Goal: Task Accomplishment & Management: Manage account settings

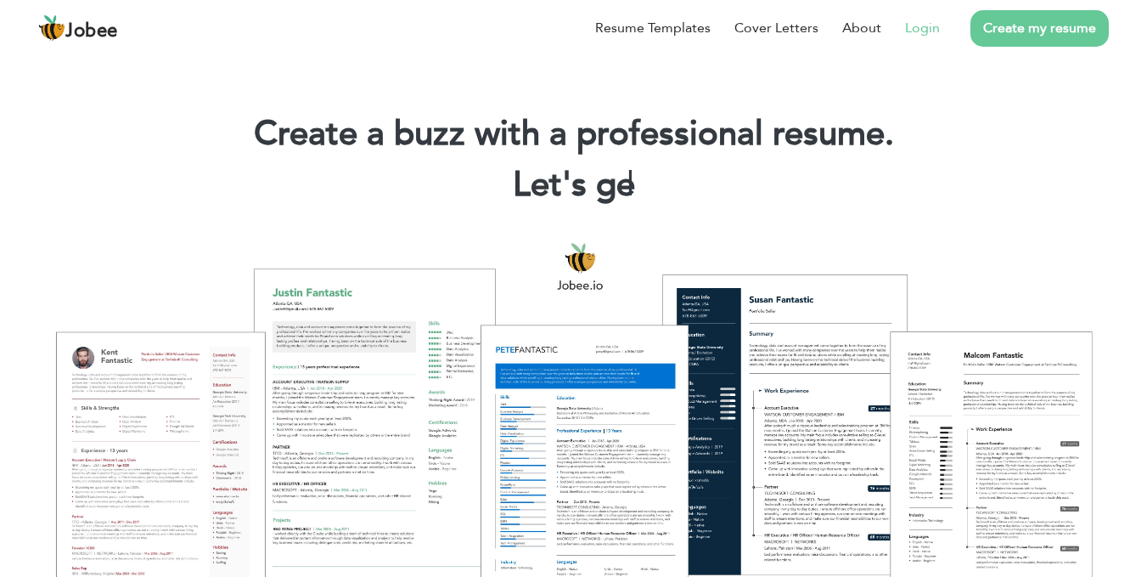
click at [927, 24] on link "Login" at bounding box center [922, 28] width 35 height 20
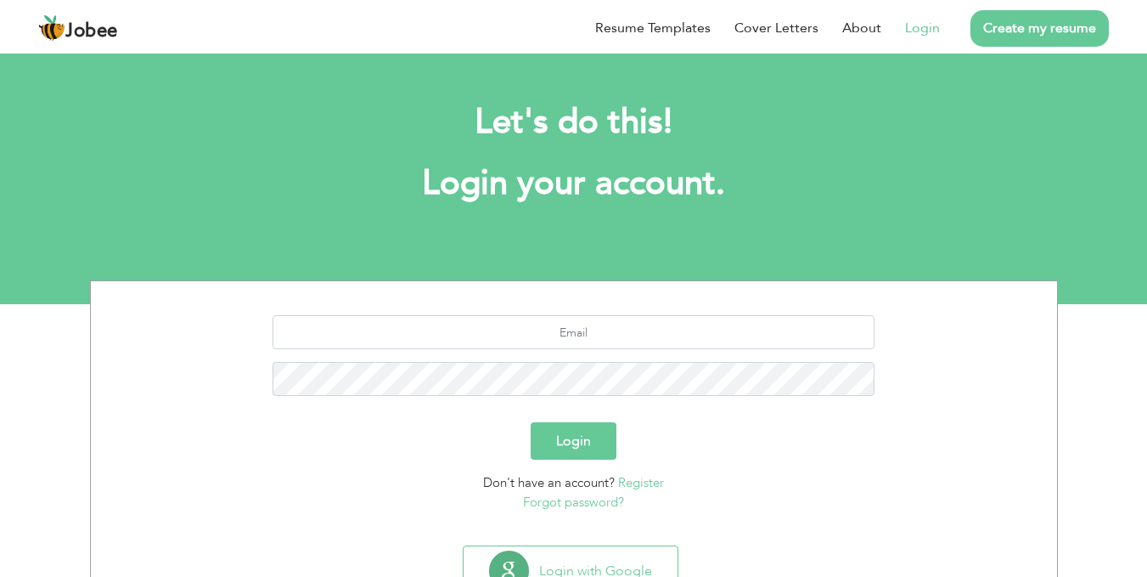
scroll to position [68, 0]
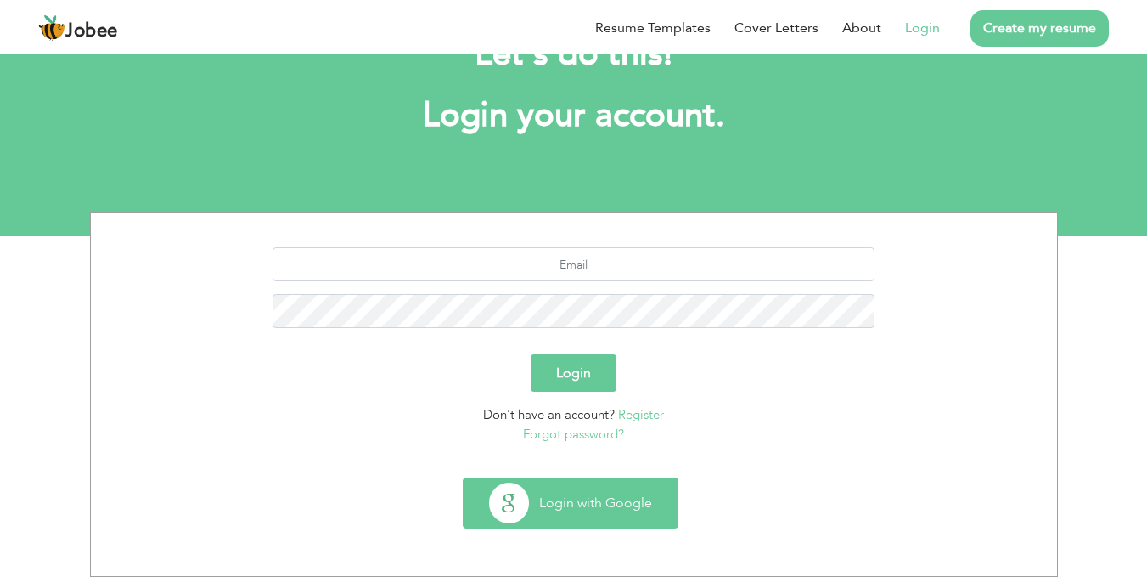
click at [604, 493] on button "Login with Google" at bounding box center [571, 502] width 214 height 49
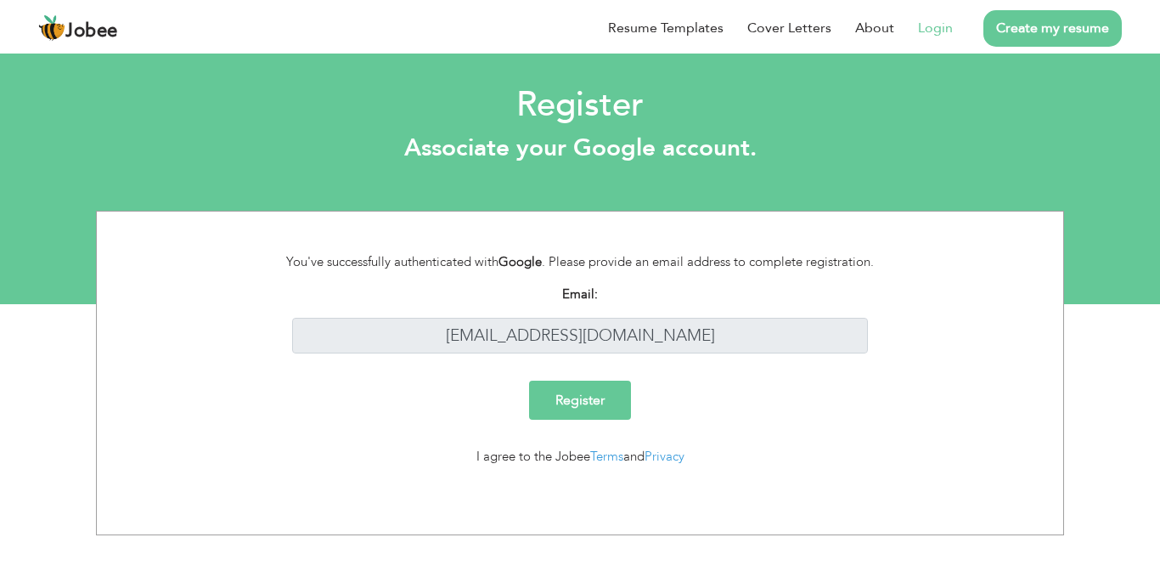
click at [585, 407] on input "Register" at bounding box center [580, 400] width 102 height 39
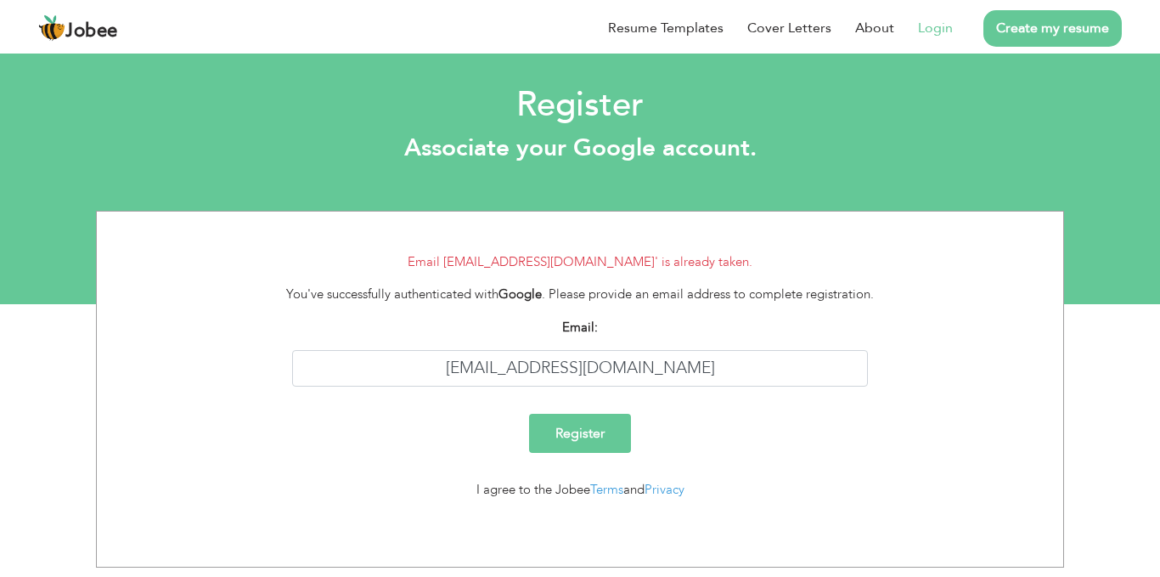
drag, startPoint x: 919, startPoint y: 14, endPoint x: 929, endPoint y: 24, distance: 14.4
click at [929, 24] on li "Login" at bounding box center [923, 28] width 59 height 44
click at [929, 24] on link "Login" at bounding box center [935, 28] width 35 height 20
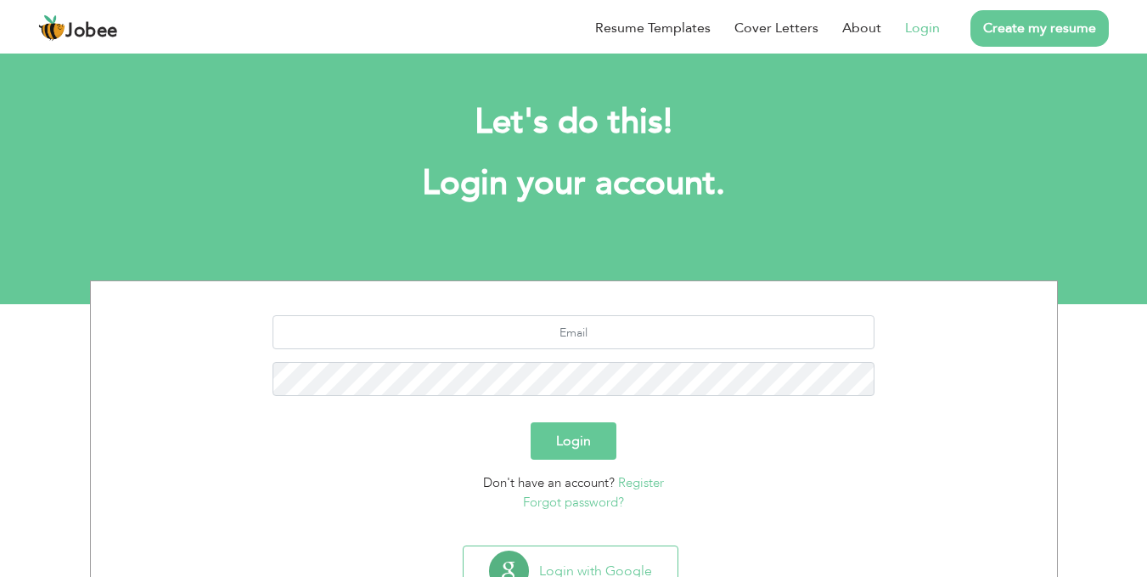
click at [600, 439] on button "Login" at bounding box center [574, 440] width 86 height 37
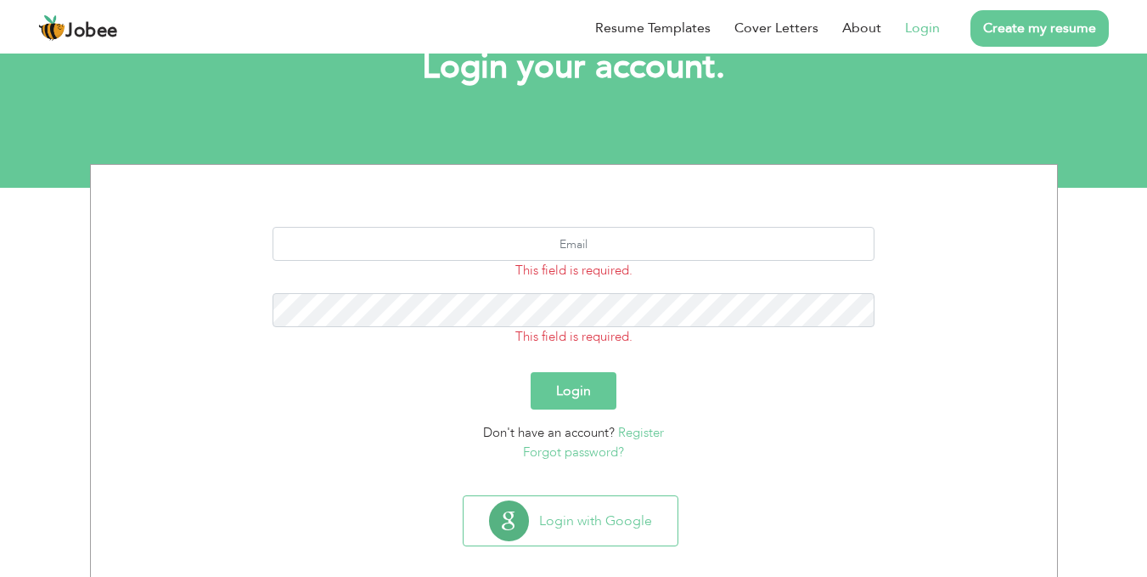
scroll to position [134, 0]
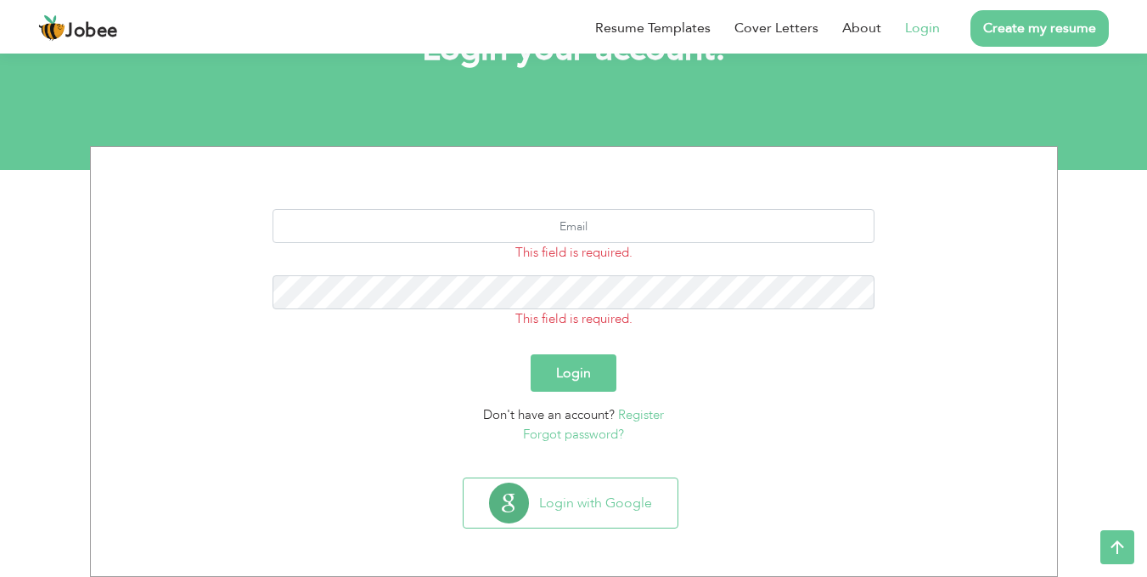
click at [561, 383] on button "Login" at bounding box center [574, 372] width 86 height 37
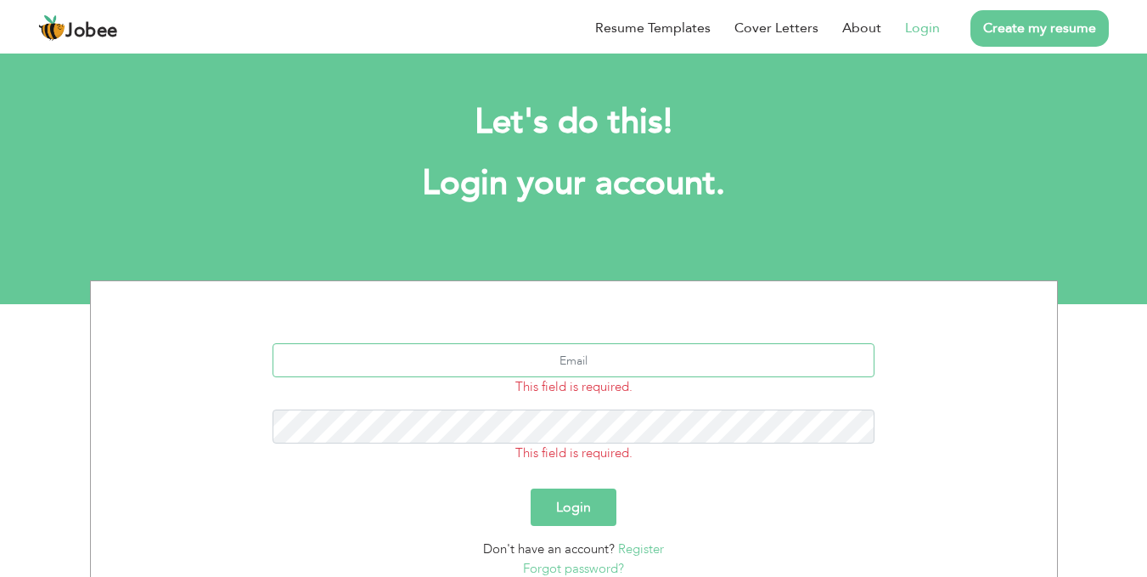
click at [566, 371] on input "text" at bounding box center [574, 360] width 602 height 34
type input "[EMAIL_ADDRESS][DOMAIN_NAME]"
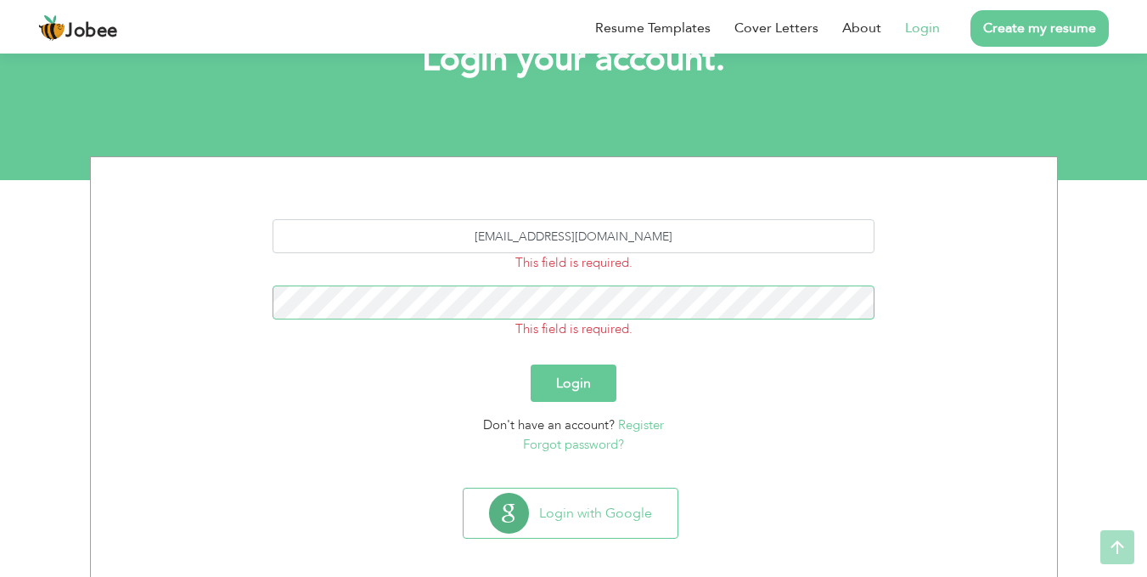
scroll to position [128, 0]
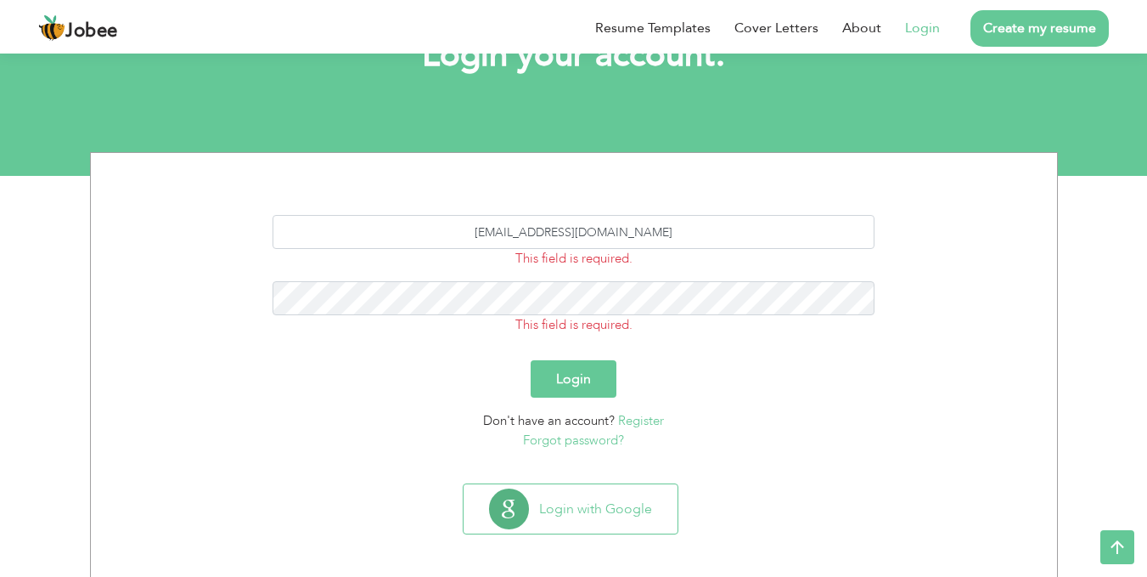
click at [585, 437] on link "Forgot password?" at bounding box center [573, 439] width 101 height 17
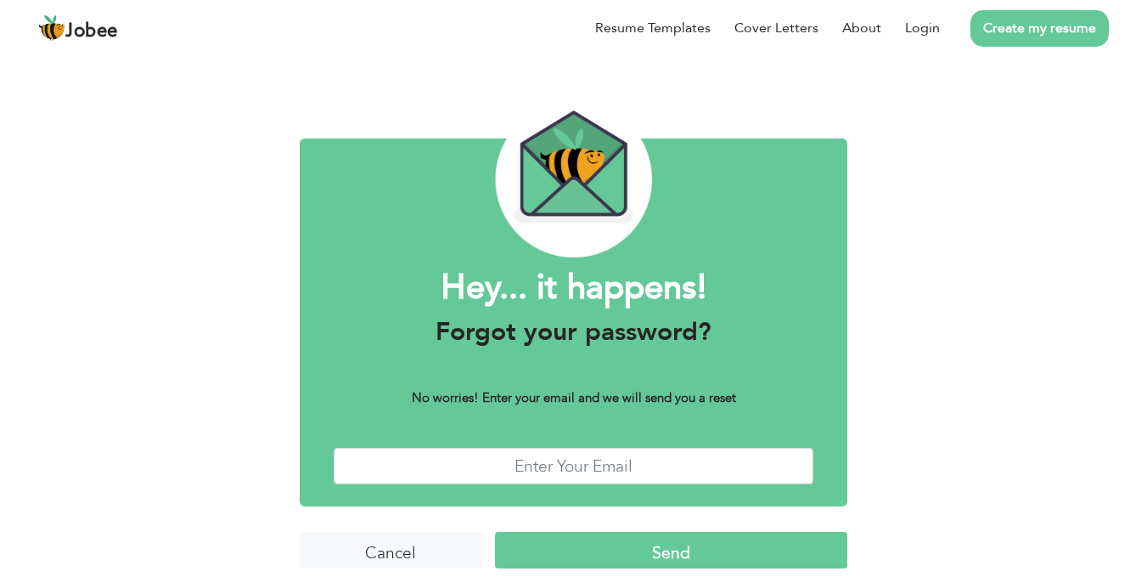
scroll to position [35, 0]
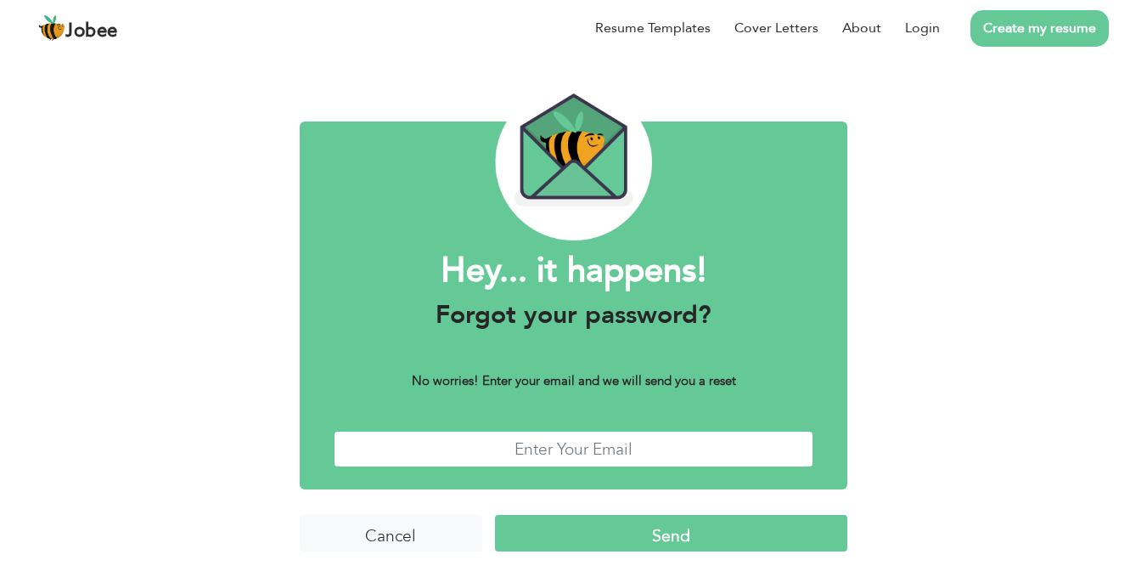
click at [581, 450] on input "text" at bounding box center [574, 449] width 481 height 37
type input "[EMAIL_ADDRESS][DOMAIN_NAME]"
click at [579, 535] on input "Send" at bounding box center [671, 533] width 352 height 37
click at [579, 533] on input "Send" at bounding box center [671, 533] width 352 height 37
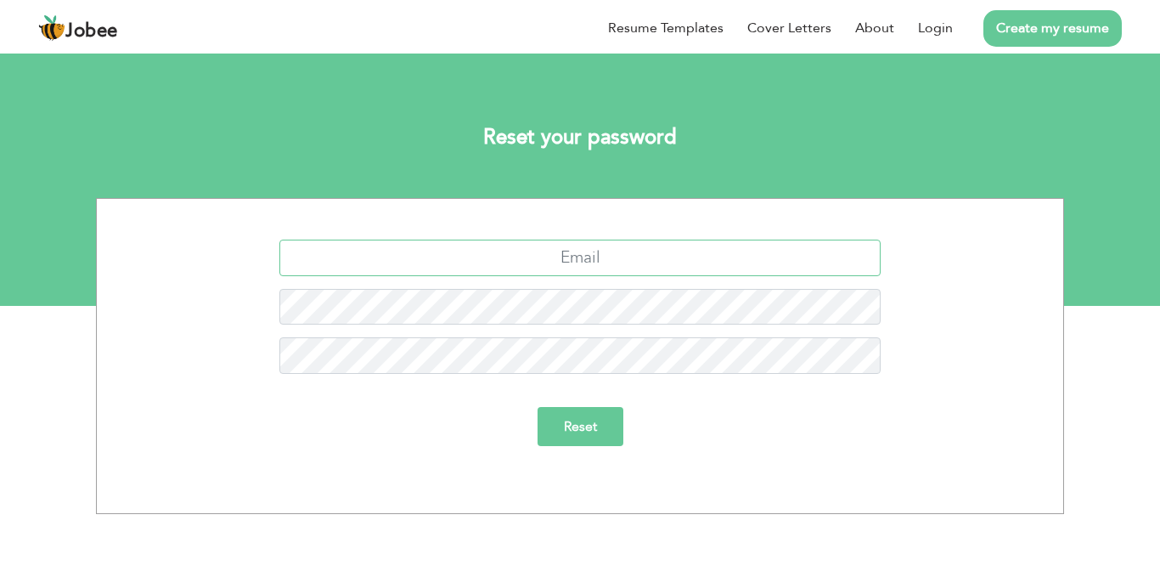
click at [617, 272] on input "text" at bounding box center [580, 258] width 602 height 37
type input "[EMAIL_ADDRESS][DOMAIN_NAME]"
click at [573, 436] on input "Reset" at bounding box center [581, 426] width 86 height 39
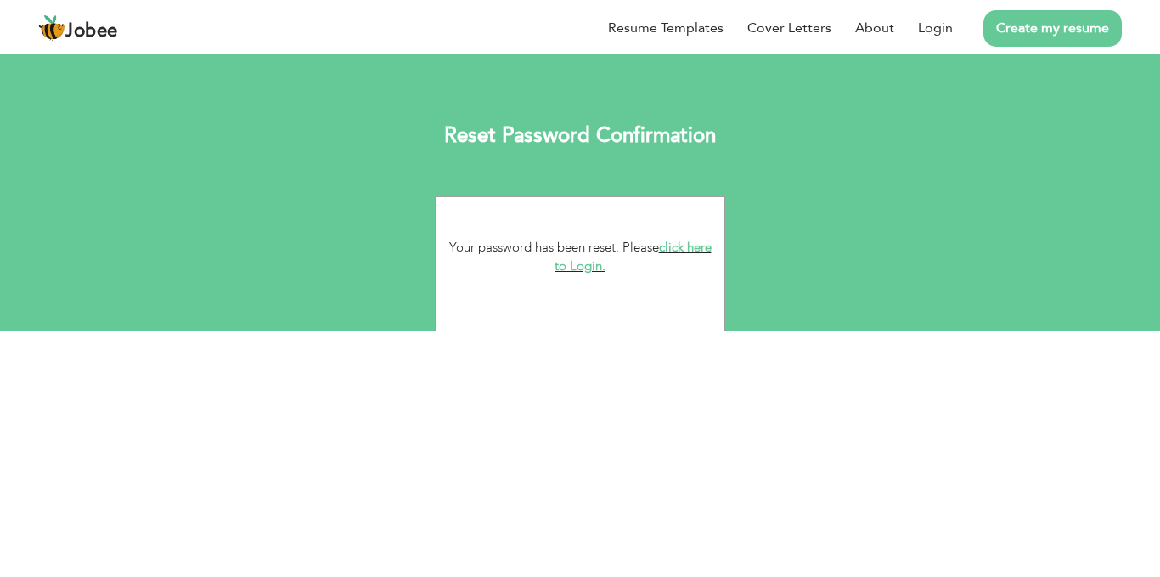
click at [575, 273] on link "click here to Login." at bounding box center [633, 257] width 157 height 37
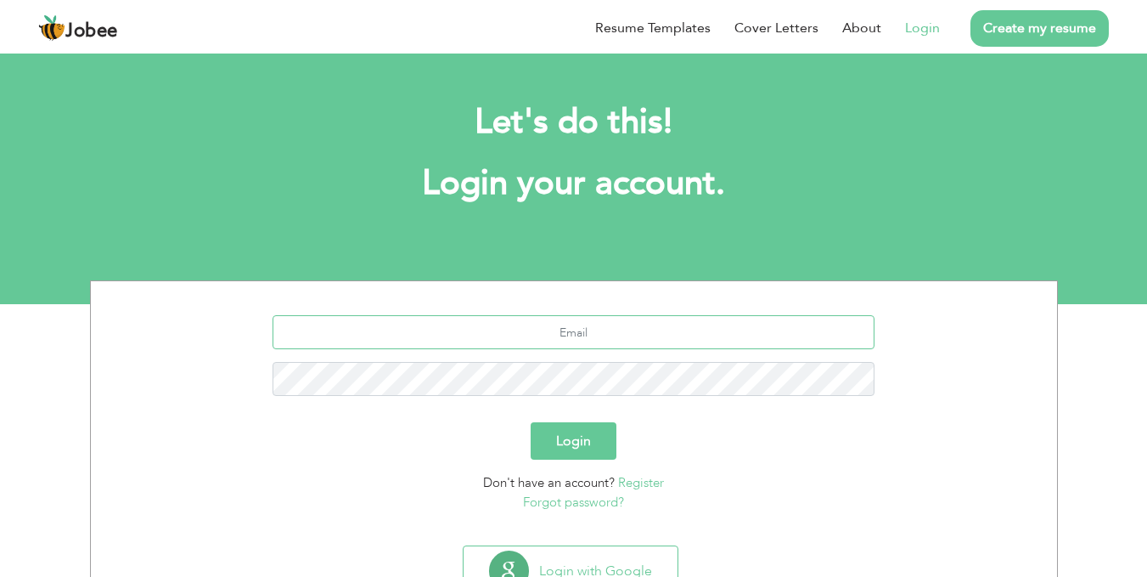
click at [572, 325] on input "text" at bounding box center [574, 332] width 602 height 34
type input "[EMAIL_ADDRESS][DOMAIN_NAME]"
click at [583, 458] on button "Login" at bounding box center [574, 440] width 86 height 37
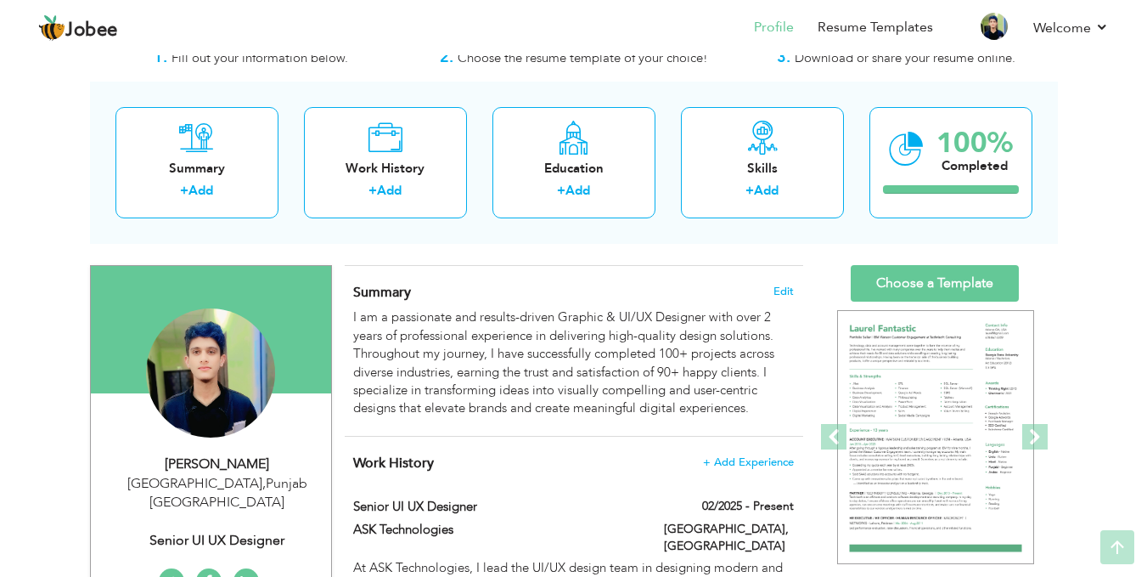
scroll to position [23, 0]
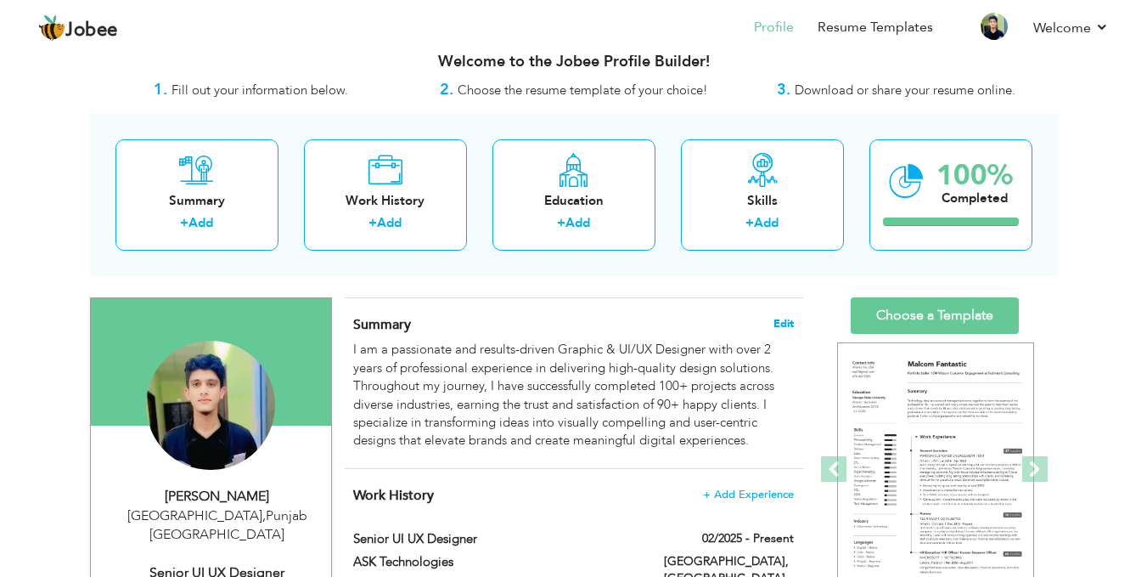
click at [781, 324] on span "Edit" at bounding box center [784, 324] width 20 height 12
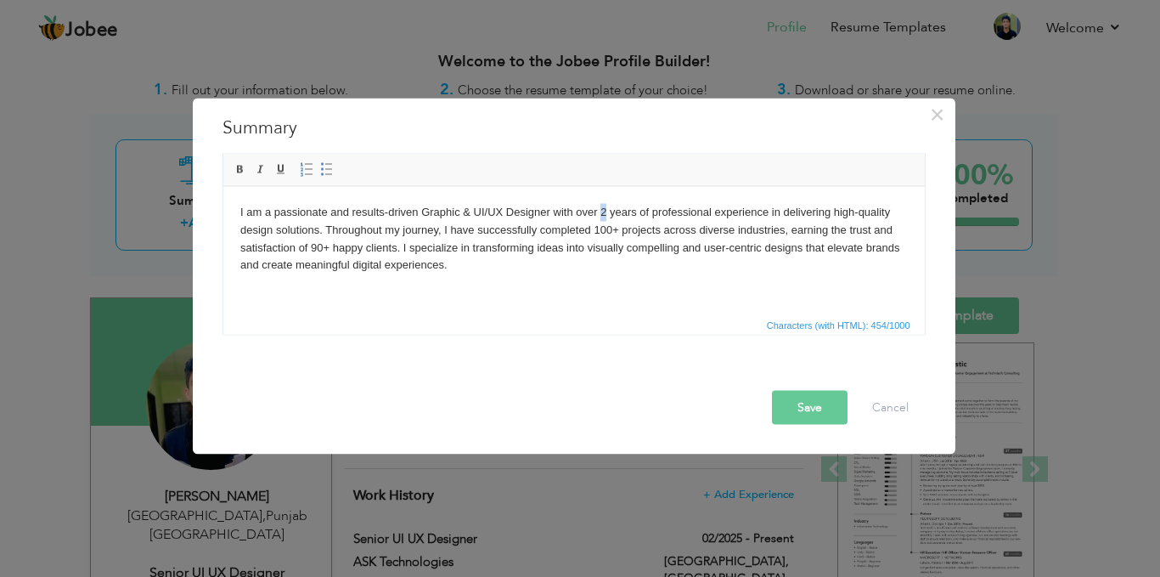
click at [601, 211] on body "I am a passionate and results-driven Graphic & UI/UX Designer with over 2 years…" at bounding box center [574, 238] width 668 height 70
drag, startPoint x: 1021, startPoint y: 588, endPoint x: 623, endPoint y: 290, distance: 496.4
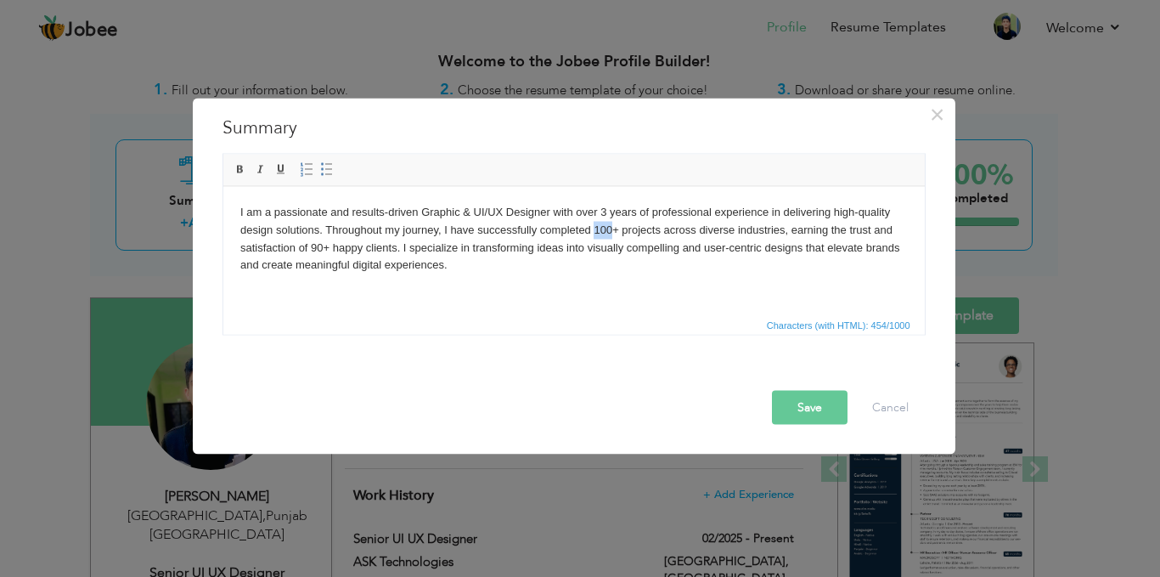
drag, startPoint x: 610, startPoint y: 231, endPoint x: 595, endPoint y: 232, distance: 15.3
click at [595, 232] on body "I am a passionate and results-driven Graphic & UI/UX Designer with over 3 years…" at bounding box center [574, 238] width 668 height 70
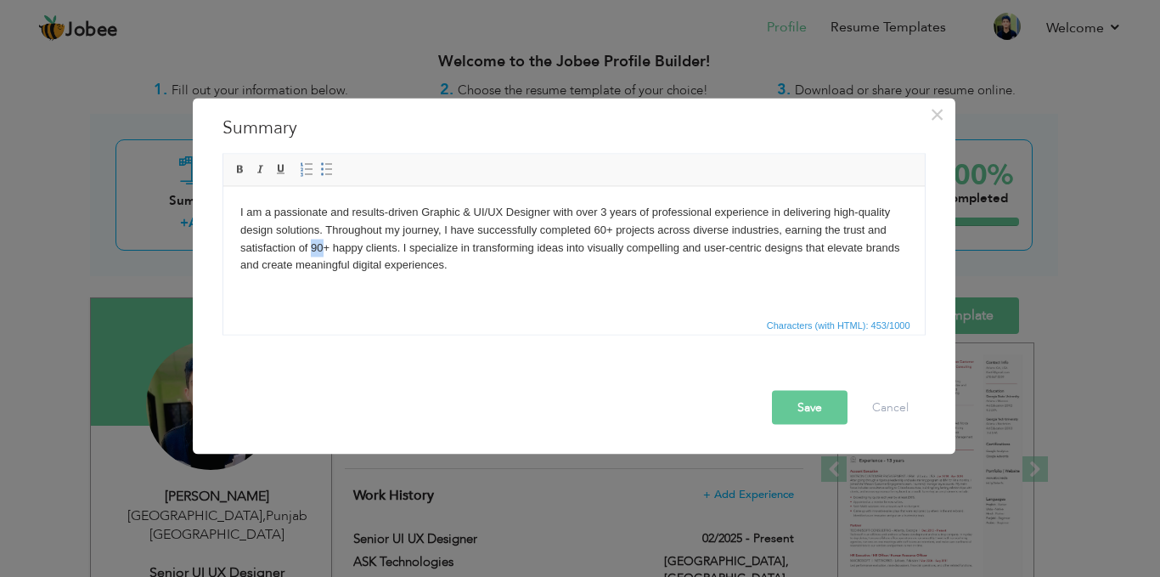
drag, startPoint x: 320, startPoint y: 251, endPoint x: 311, endPoint y: 249, distance: 9.5
click at [311, 249] on body "I am a passionate and results-driven Graphic & UI/UX Designer with over 3 years…" at bounding box center [574, 238] width 668 height 70
click at [781, 411] on button "Save" at bounding box center [810, 407] width 76 height 34
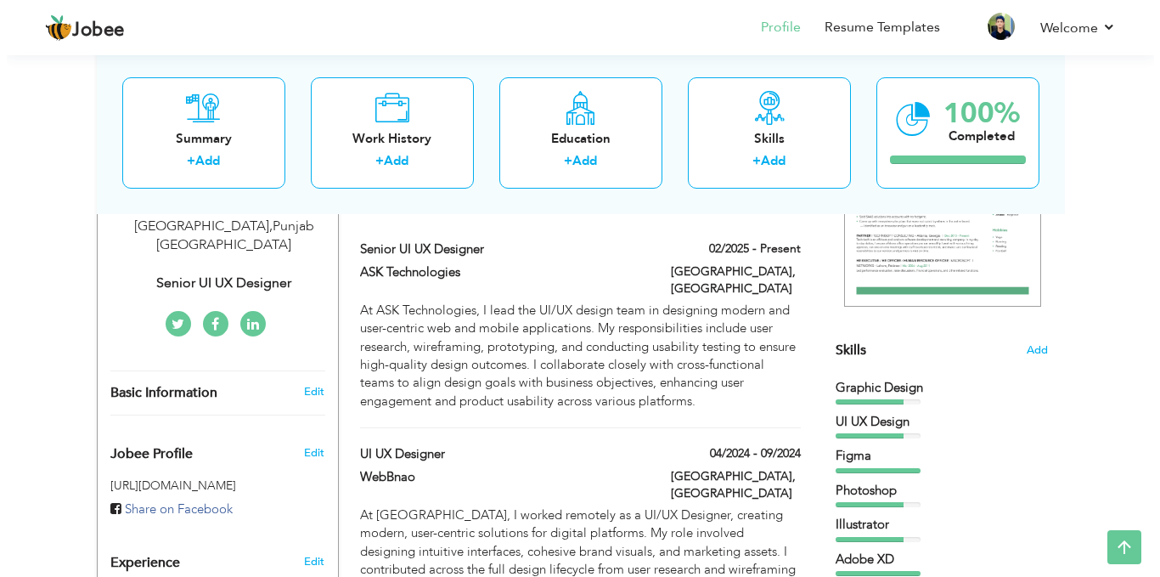
scroll to position [324, 0]
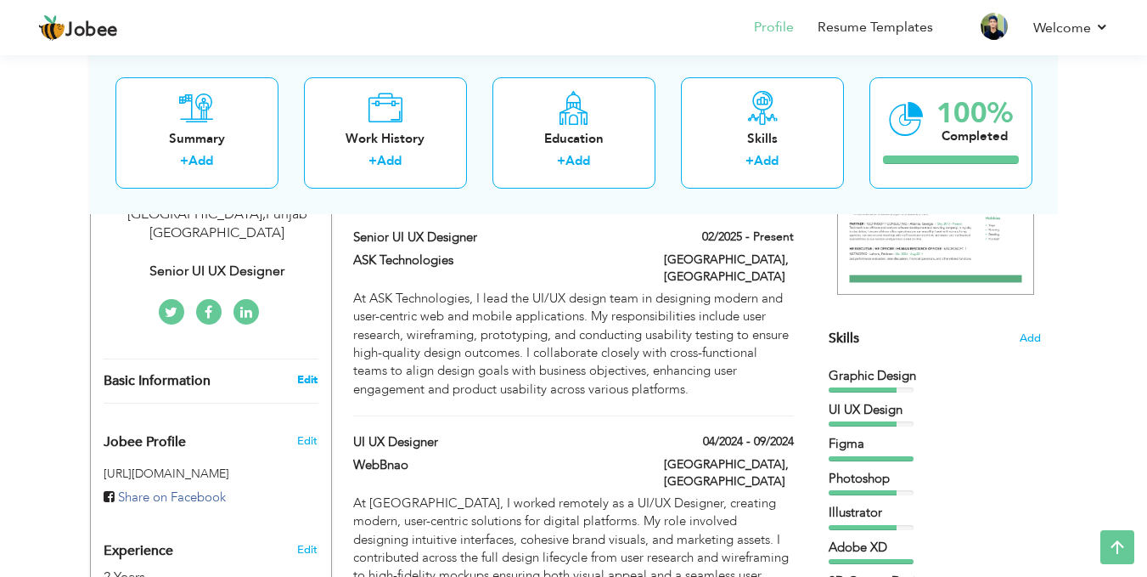
click at [315, 372] on link "Edit" at bounding box center [307, 379] width 20 height 15
type input "[PERSON_NAME]"
type input "[PHONE_NUMBER]"
select select "number:166"
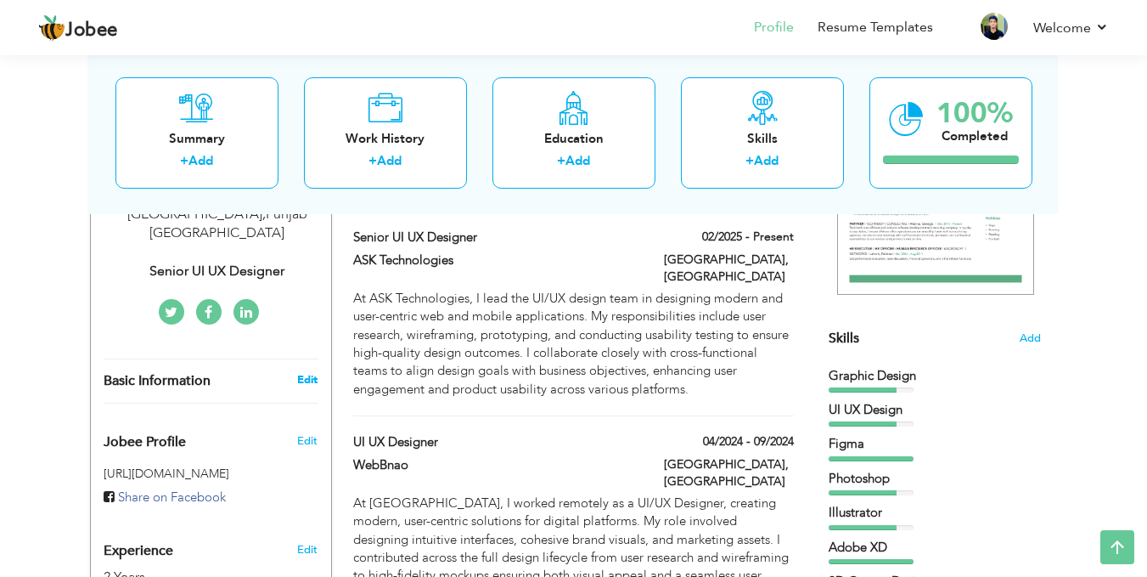
type input "[GEOGRAPHIC_DATA]"
select select "number:4"
type input "Senior UI UX Designer"
type input "[URL][DOMAIN_NAME][PERSON_NAME]"
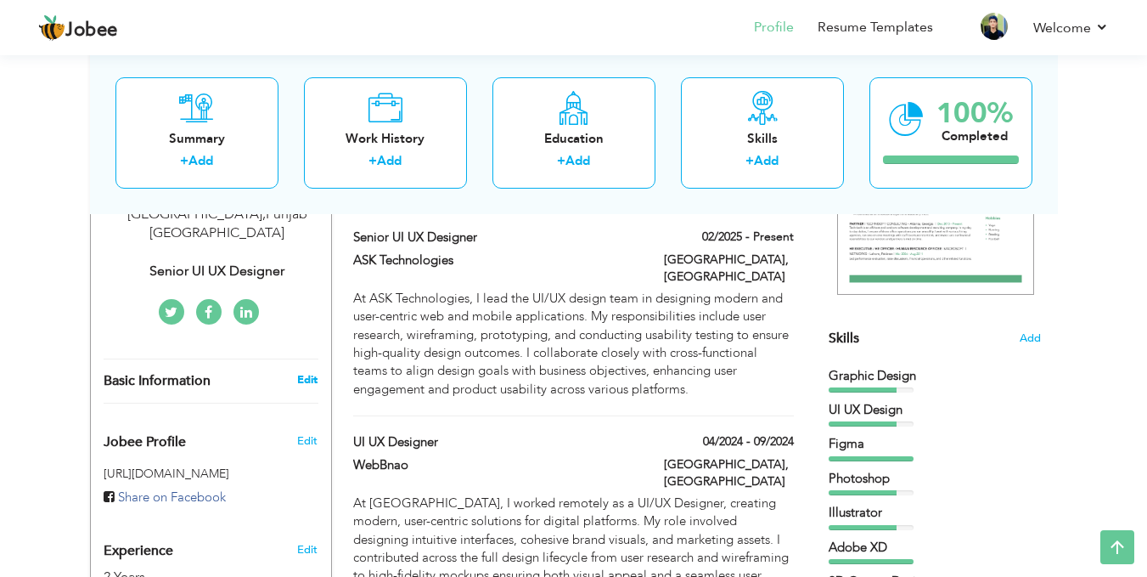
type input "[URL][DOMAIN_NAME]"
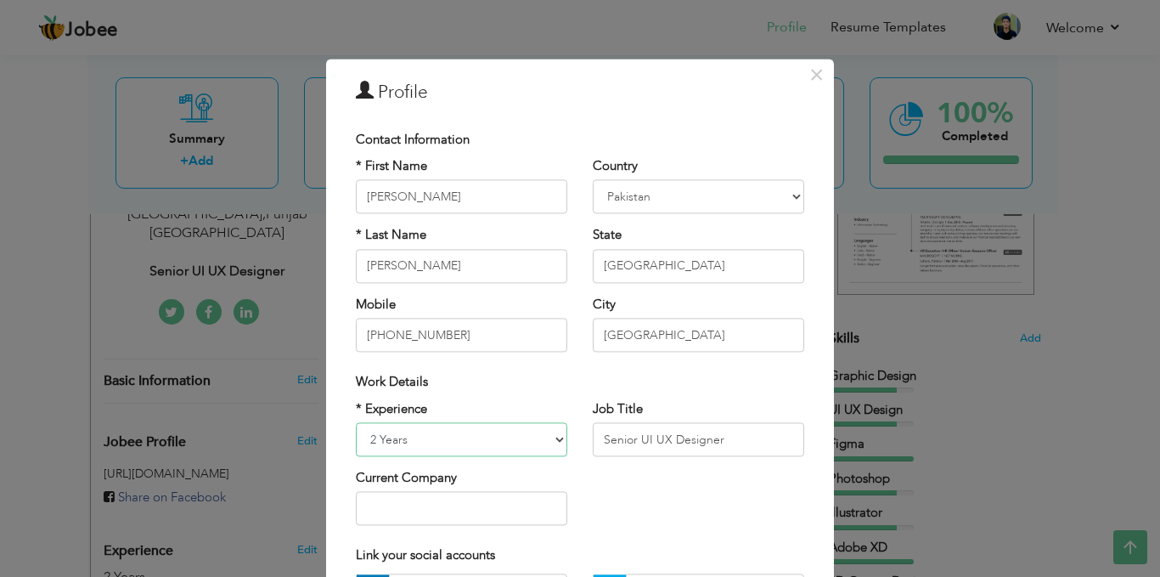
click at [375, 450] on select "Entry Level Less than 1 Year 1 Year 2 Years 3 Years 4 Years 5 Years 6 Years 7 Y…" at bounding box center [461, 439] width 211 height 34
select select "number:5"
click at [356, 422] on select "Entry Level Less than 1 Year 1 Year 2 Years 3 Years 4 Years 5 Years 6 Years 7 Y…" at bounding box center [461, 439] width 211 height 34
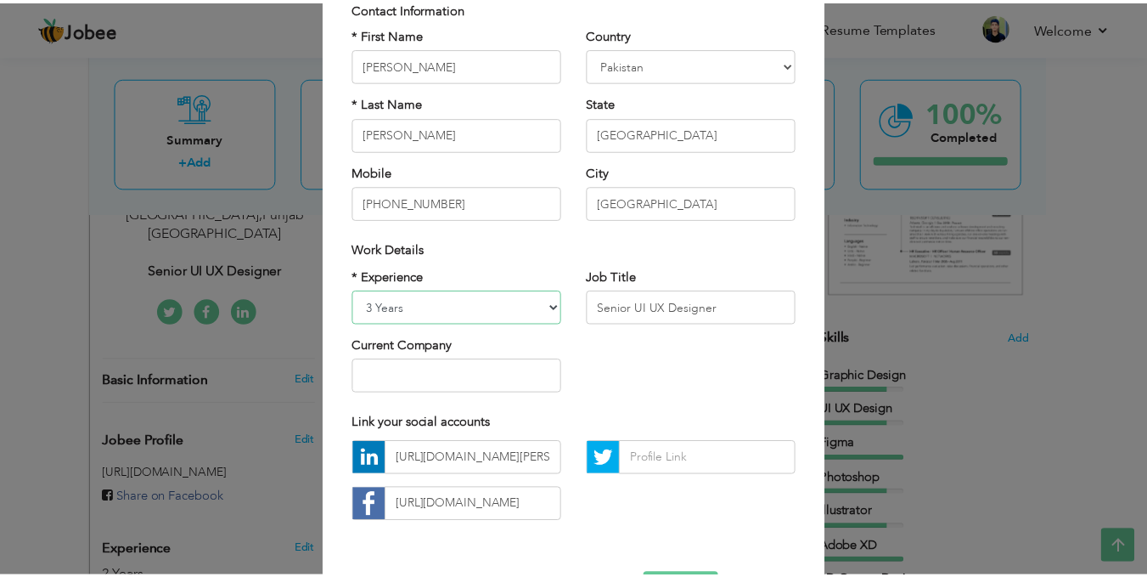
scroll to position [193, 0]
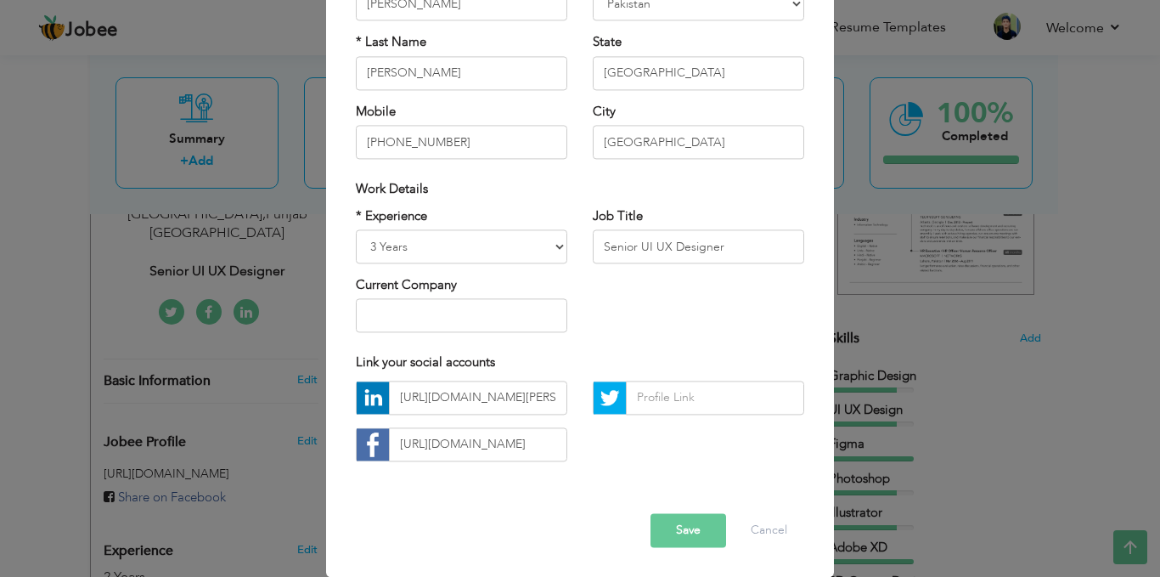
click at [676, 527] on button "Save" at bounding box center [689, 530] width 76 height 34
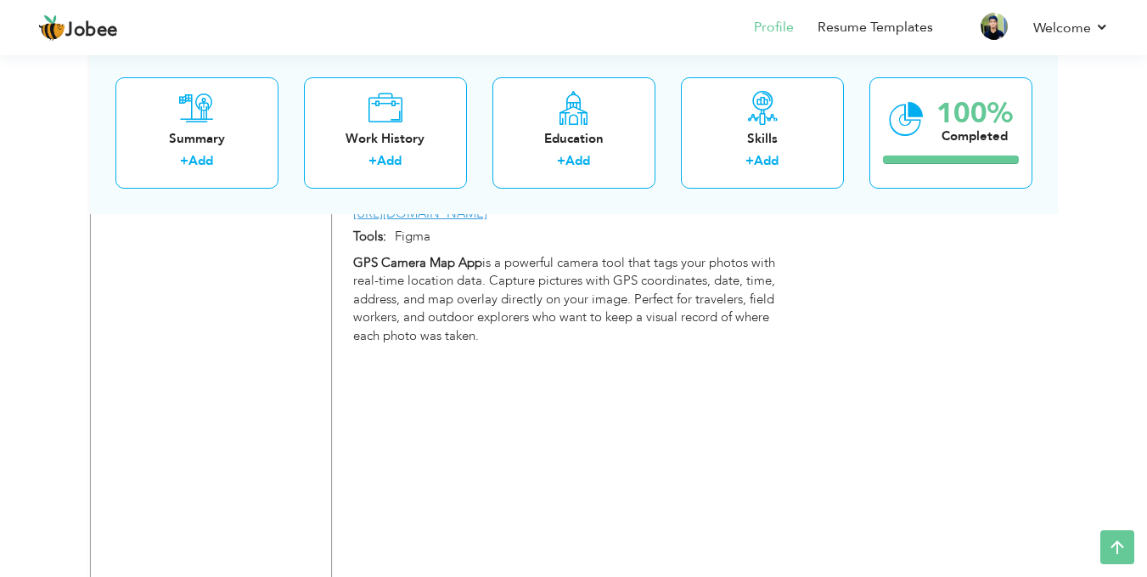
scroll to position [4307, 0]
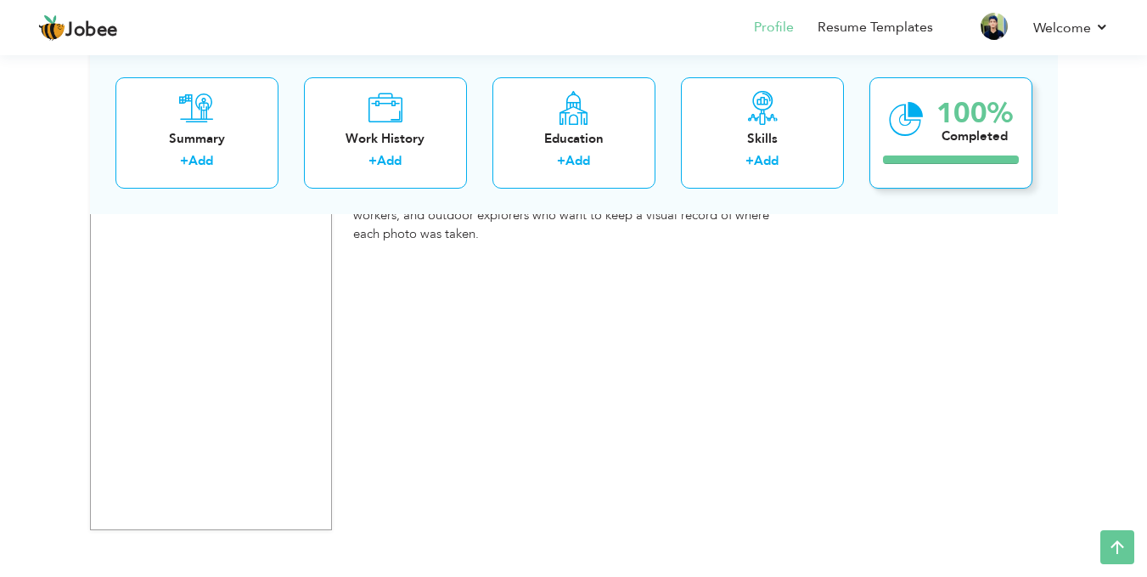
click at [952, 166] on div "100% Completed" at bounding box center [951, 131] width 163 height 111
drag, startPoint x: 951, startPoint y: 107, endPoint x: 1046, endPoint y: 443, distance: 349.3
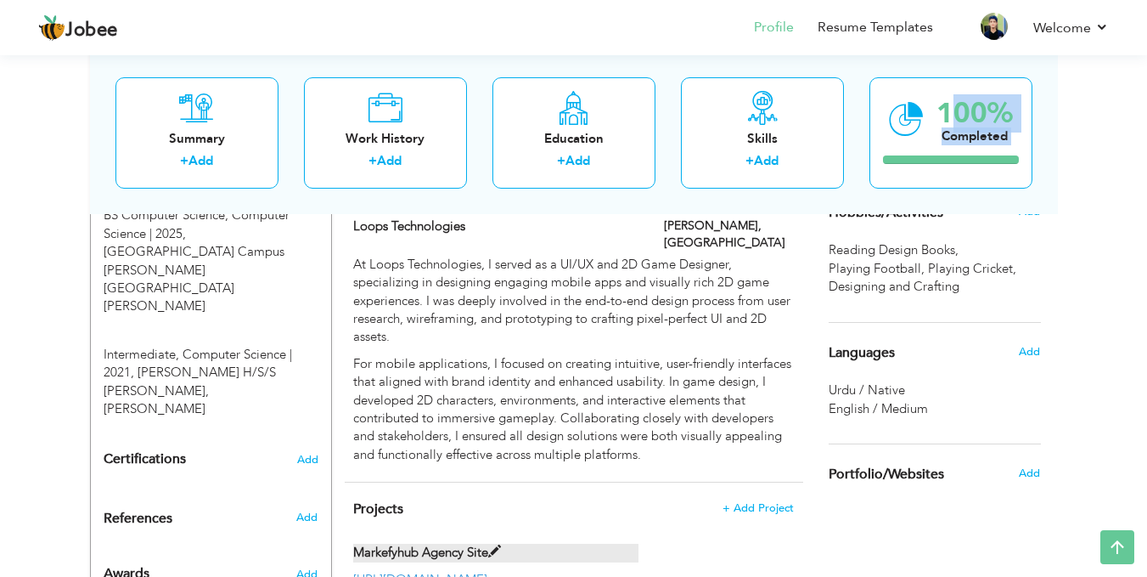
scroll to position [0, 0]
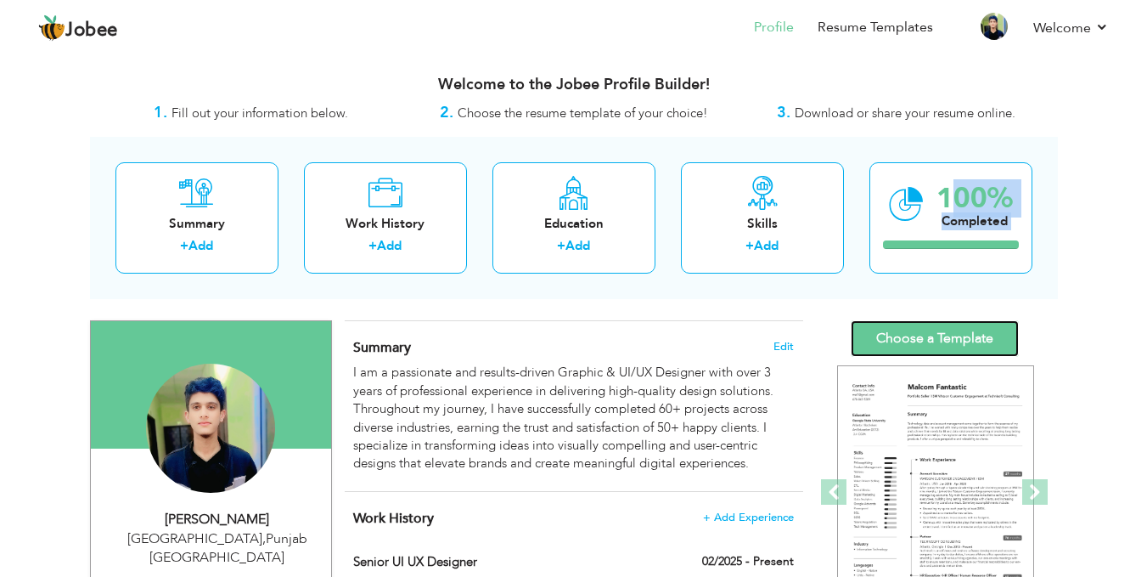
click at [914, 330] on link "Choose a Template" at bounding box center [935, 338] width 168 height 37
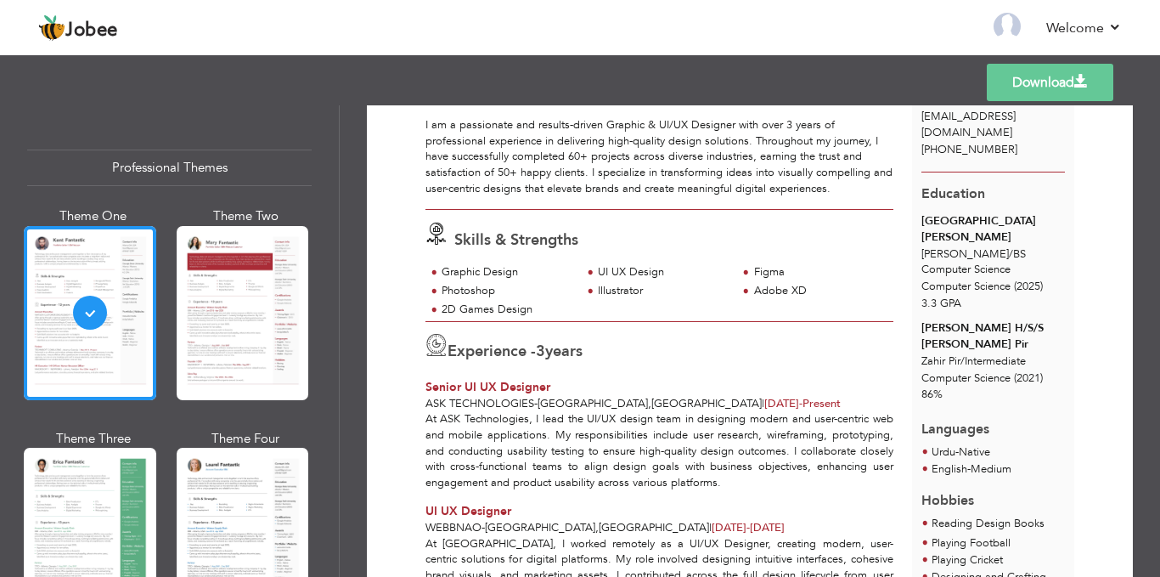
scroll to position [144, 0]
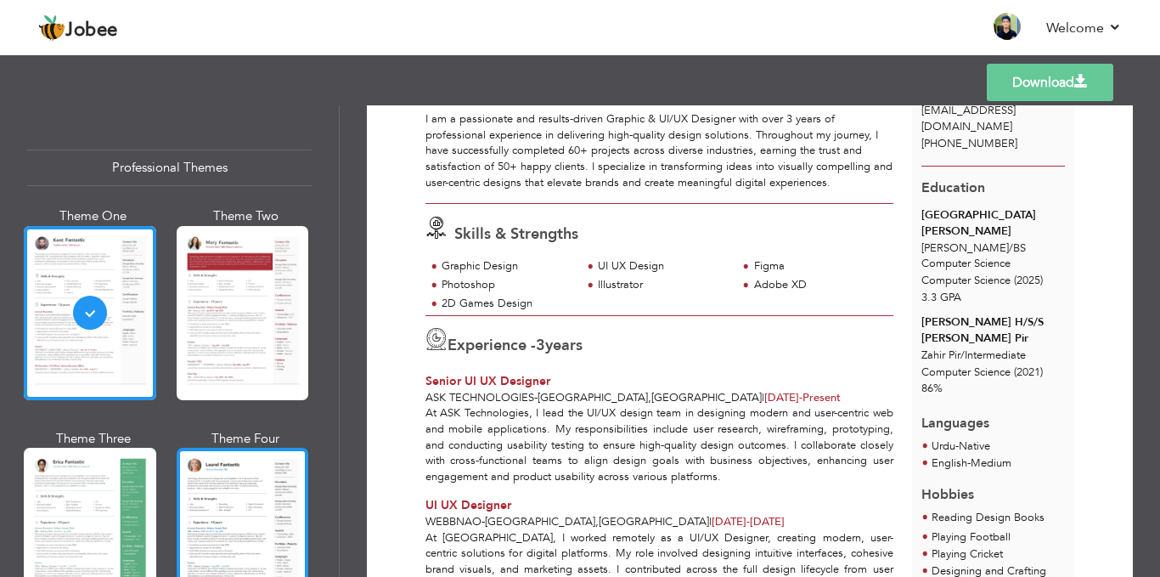
click at [259, 467] on div at bounding box center [243, 535] width 132 height 174
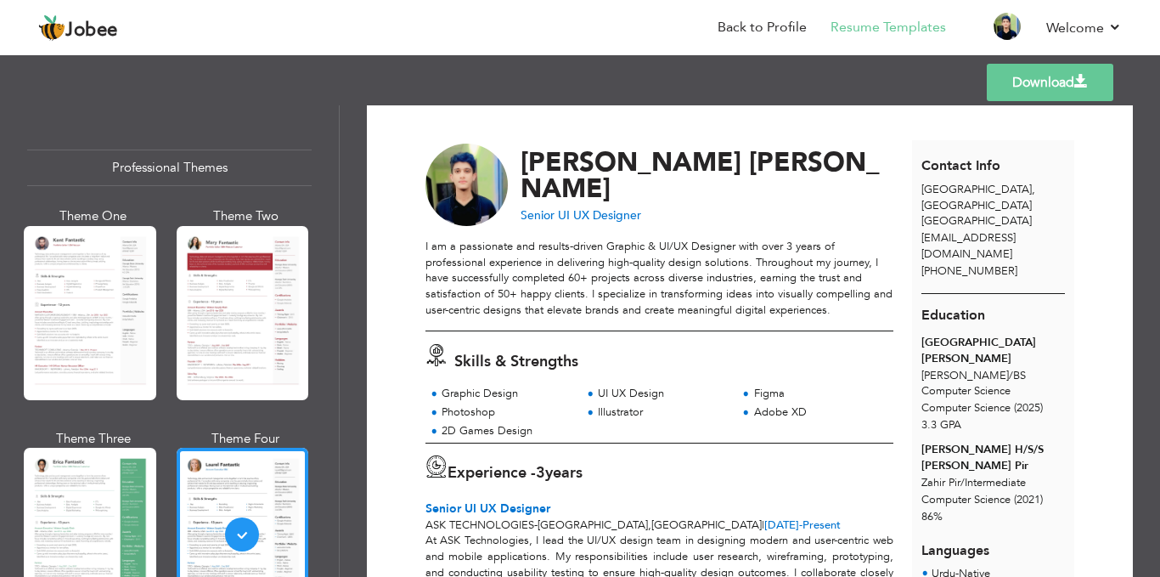
scroll to position [0, 0]
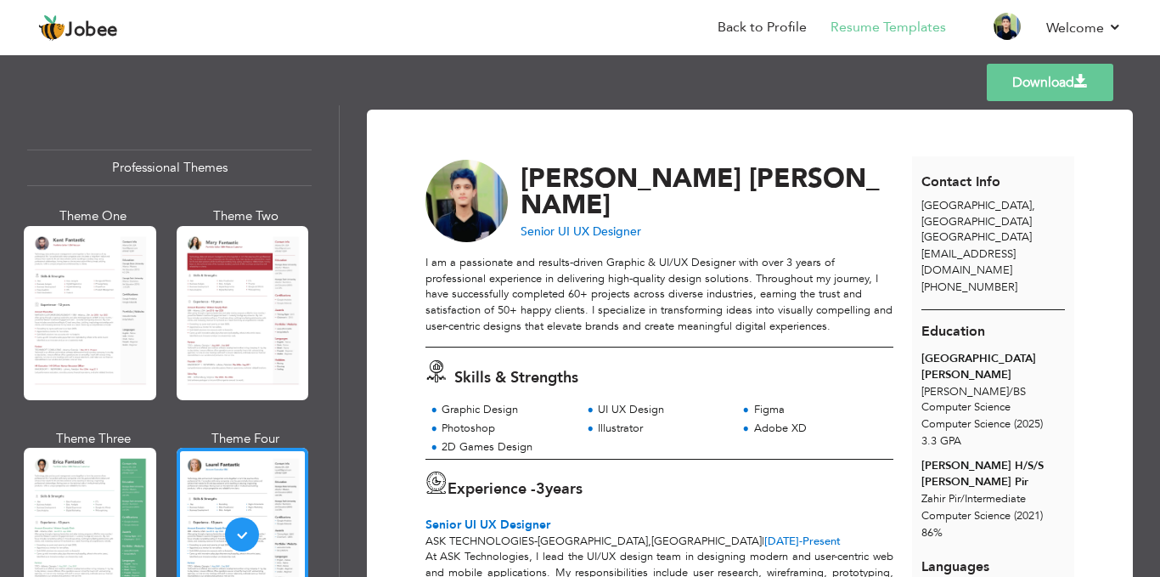
click at [1018, 74] on link "Download" at bounding box center [1050, 82] width 127 height 37
